Goal: Complete application form

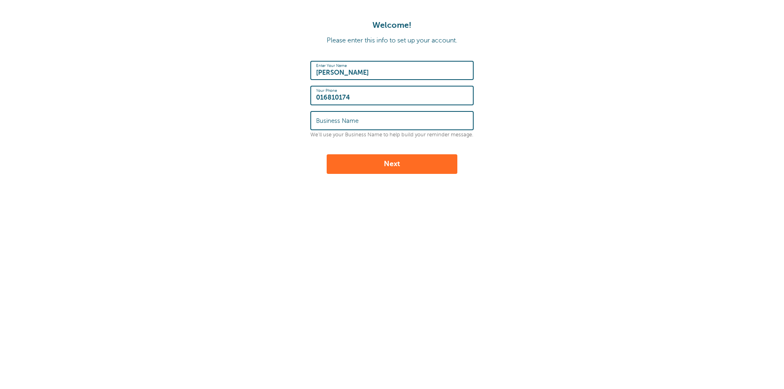
click at [443, 120] on input "Business Name" at bounding box center [392, 121] width 152 height 18
type input "2B-Safe bv"
click at [396, 161] on button "Next" at bounding box center [392, 164] width 131 height 20
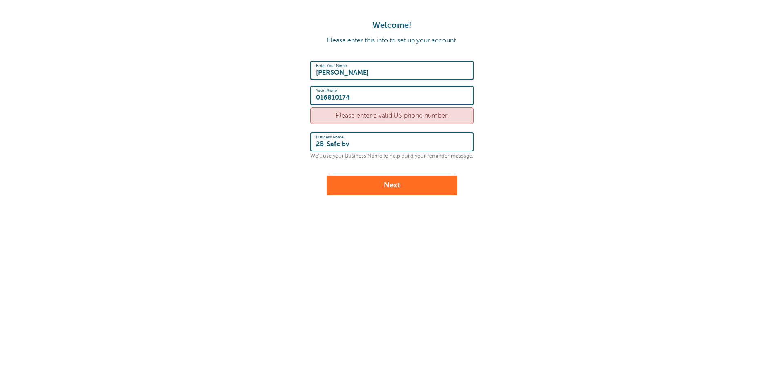
click at [365, 115] on div "Please enter a valid US phone number." at bounding box center [391, 115] width 163 height 17
click at [317, 94] on input "016810174" at bounding box center [392, 96] width 152 height 18
type input "003216810174"
click at [378, 112] on div "Please enter a valid US phone number." at bounding box center [391, 115] width 163 height 17
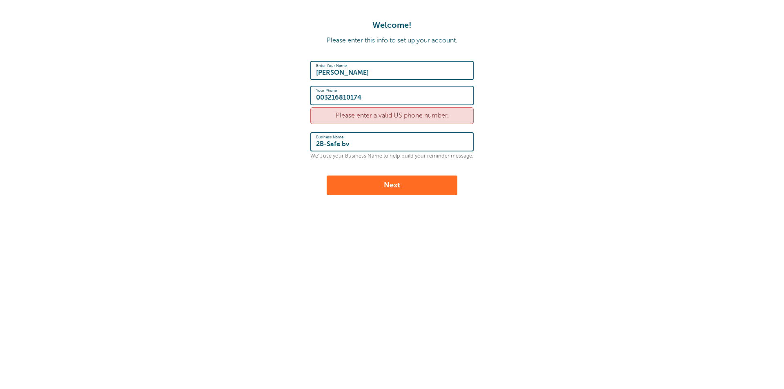
click at [400, 144] on input "2B-Safe bv" at bounding box center [392, 142] width 152 height 18
click at [418, 113] on div "Please enter a valid US phone number." at bounding box center [391, 115] width 163 height 17
